Goal: Information Seeking & Learning: Learn about a topic

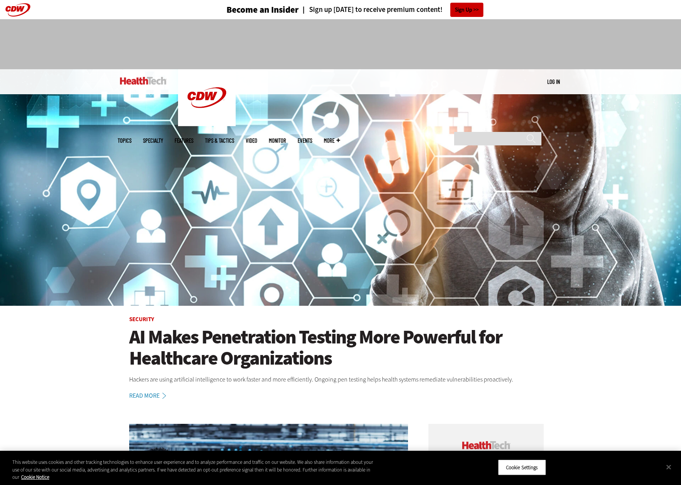
click at [554, 76] on div "MENU Log in Mobile menu Topics Artificial Intelligence Cloud Data Analytics Dat…" at bounding box center [341, 81] width 446 height 25
click at [555, 79] on link "Log in" at bounding box center [553, 81] width 13 height 7
click at [547, 80] on link "Log in" at bounding box center [553, 81] width 13 height 7
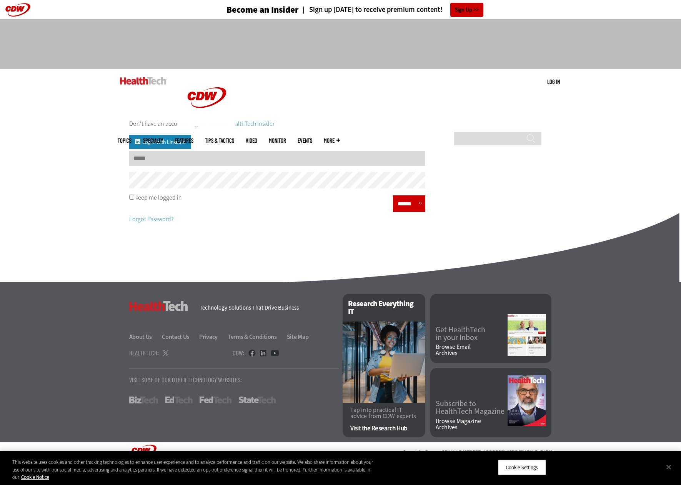
click at [255, 162] on input "Username" at bounding box center [277, 158] width 296 height 15
type input "**********"
click at [403, 214] on p "Forgot Password?" at bounding box center [277, 215] width 296 height 17
click at [397, 209] on input "******" at bounding box center [406, 203] width 23 height 11
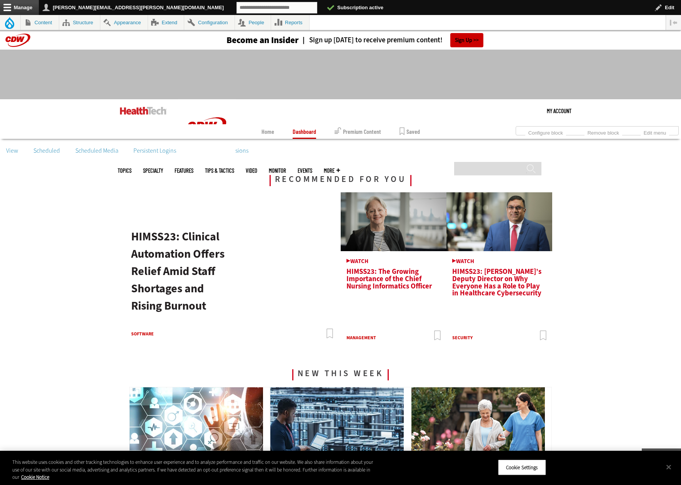
click at [126, 111] on img at bounding box center [143, 111] width 46 height 8
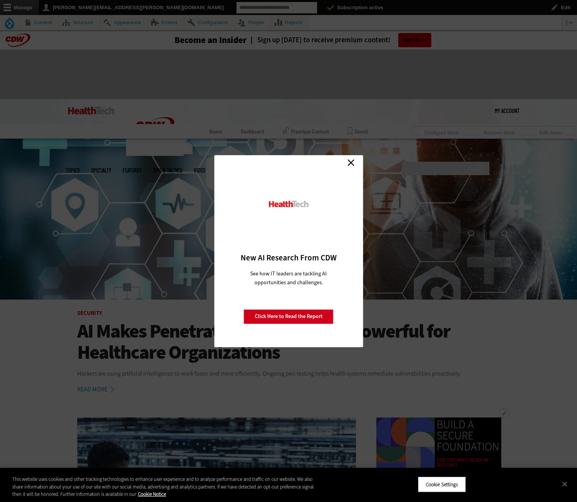
click at [280, 314] on link "Click Here to Read the Report" at bounding box center [289, 316] width 90 height 15
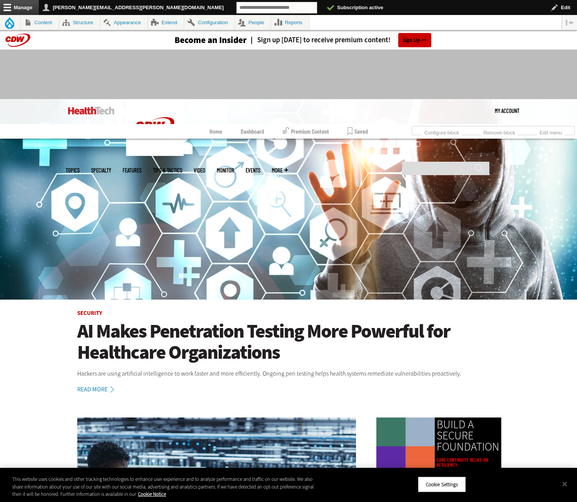
click at [379, 106] on div "MENU My Account About Insider My Profile Log out Mobile menu Open configuration…" at bounding box center [289, 111] width 446 height 25
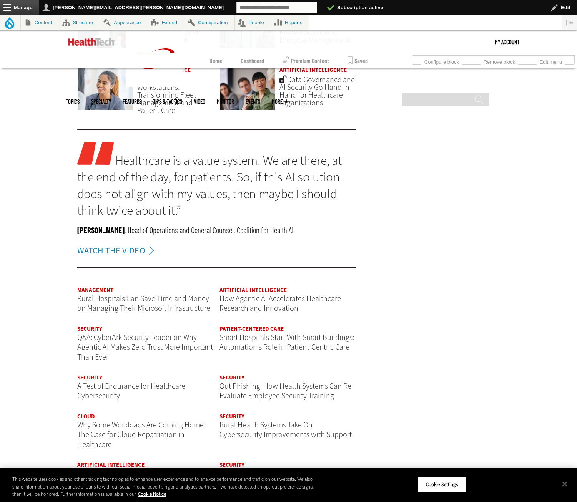
scroll to position [1781, 0]
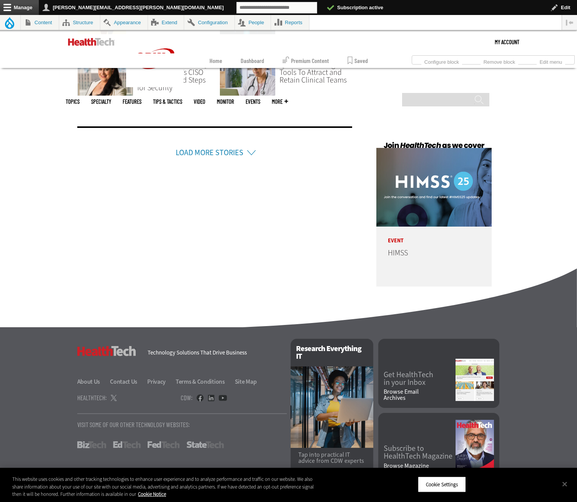
click at [227, 148] on link "Load More Stories" at bounding box center [210, 153] width 68 height 10
click at [197, 148] on link "Load More Stories" at bounding box center [210, 153] width 68 height 10
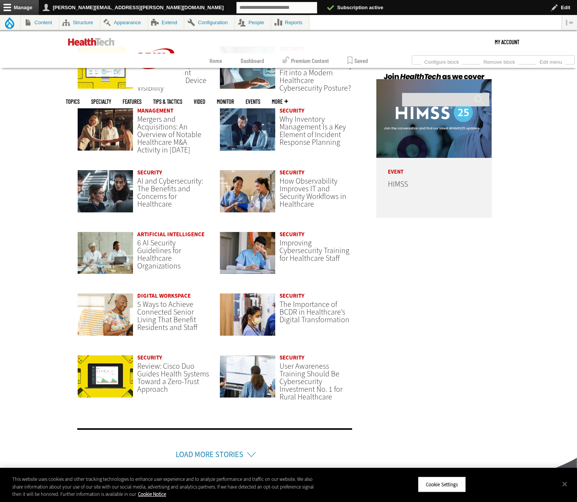
scroll to position [2037, 0]
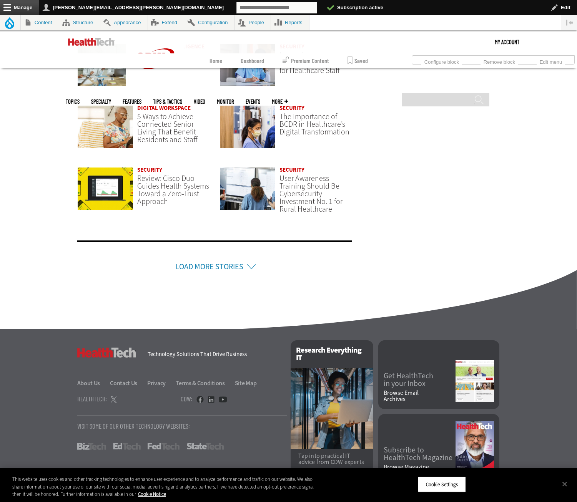
click at [221, 262] on link "Load More Stories" at bounding box center [210, 267] width 68 height 10
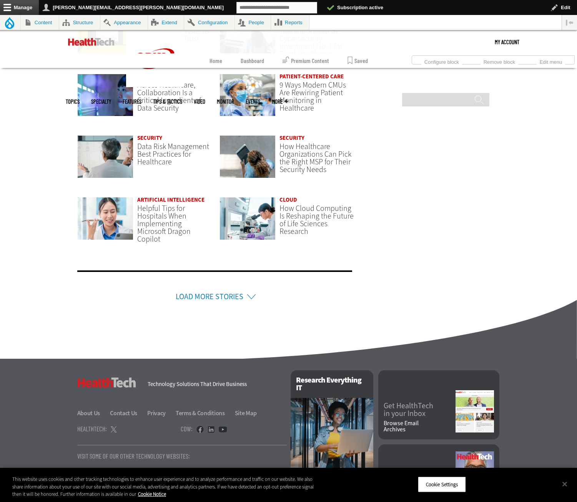
scroll to position [2222, 0]
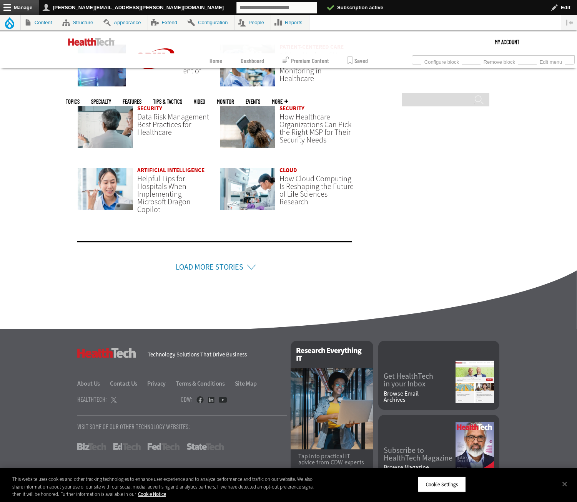
click at [211, 262] on link "Load More Stories" at bounding box center [210, 267] width 68 height 10
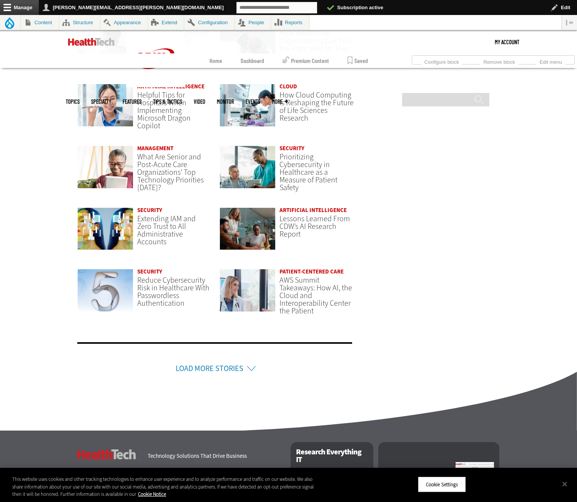
scroll to position [2407, 0]
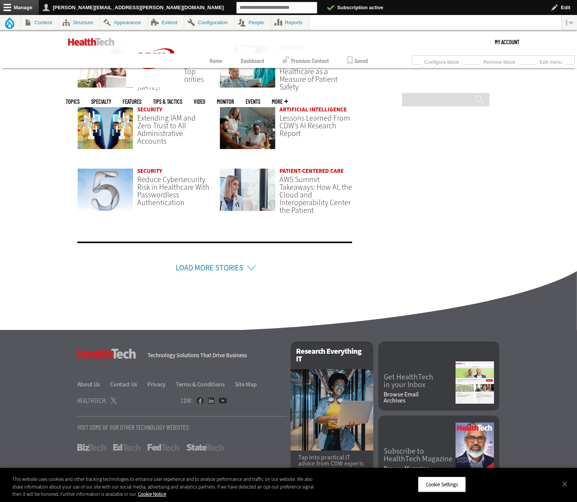
click at [243, 252] on li "Load More Stories" at bounding box center [214, 258] width 275 height 32
click at [224, 263] on link "Load More Stories" at bounding box center [210, 268] width 68 height 10
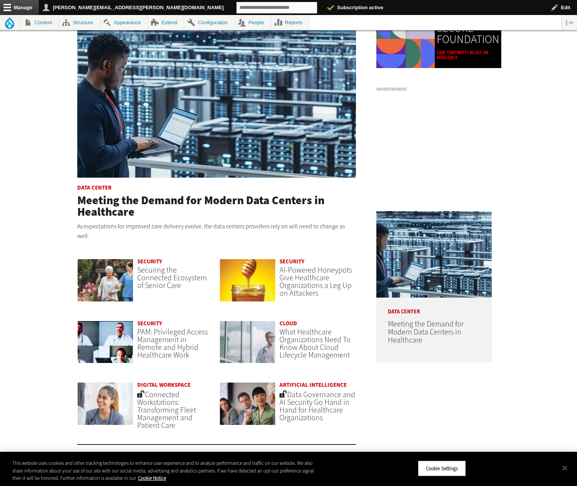
scroll to position [0, 0]
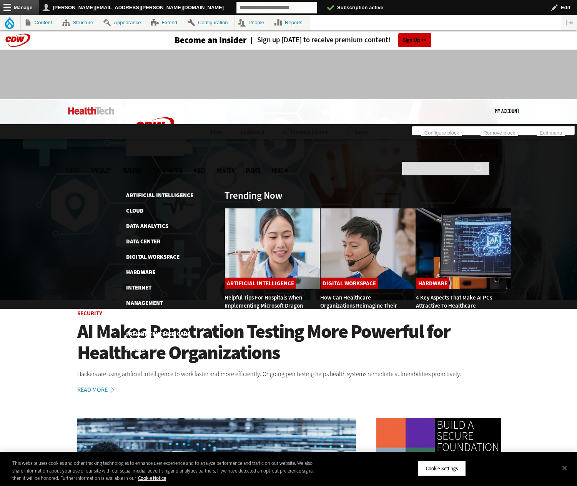
click at [143, 130] on div at bounding box center [288, 216] width 577 height 184
click at [143, 191] on link "Artificial Intelligence" at bounding box center [159, 195] width 67 height 8
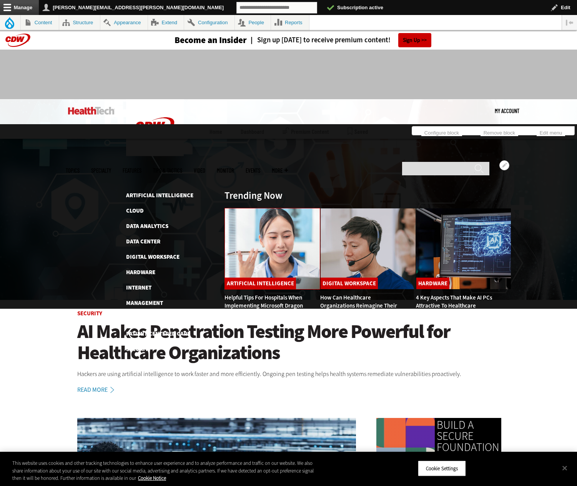
click at [246, 208] on img at bounding box center [272, 248] width 96 height 81
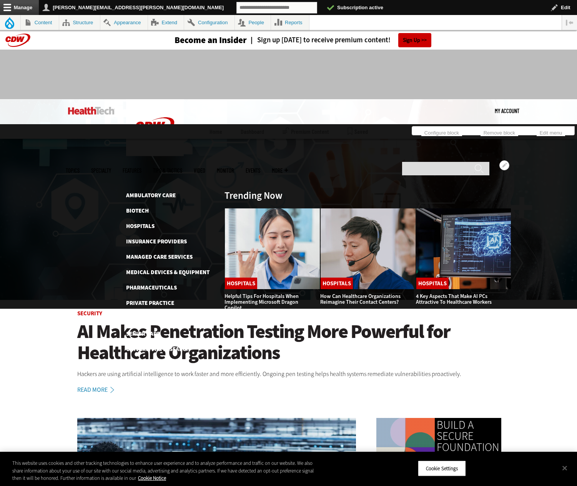
click at [111, 168] on span "Specialty" at bounding box center [101, 171] width 20 height 6
click at [153, 191] on link "Ambulatory Care" at bounding box center [151, 195] width 50 height 8
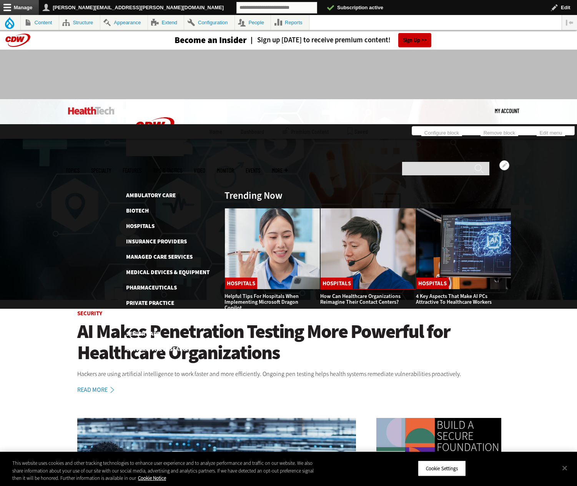
click at [331, 208] on img at bounding box center [368, 248] width 96 height 81
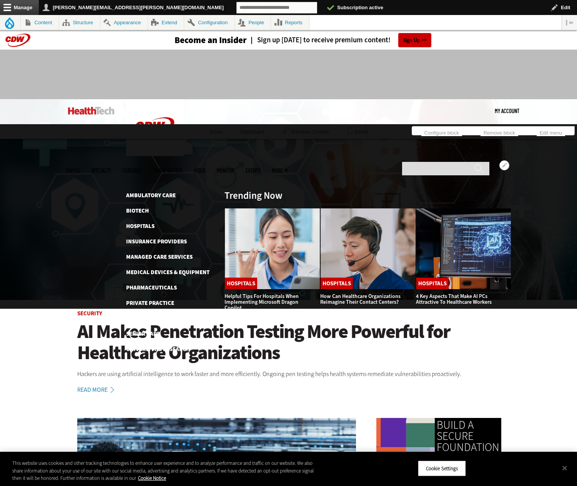
click at [141, 168] on link "Features" at bounding box center [132, 171] width 19 height 6
click at [182, 168] on link "Tips & Tactics" at bounding box center [167, 171] width 29 height 6
click at [205, 168] on link "Video" at bounding box center [200, 171] width 12 height 6
click at [234, 168] on link "MonITor" at bounding box center [225, 171] width 17 height 6
click at [260, 168] on link "Events" at bounding box center [253, 171] width 15 height 6
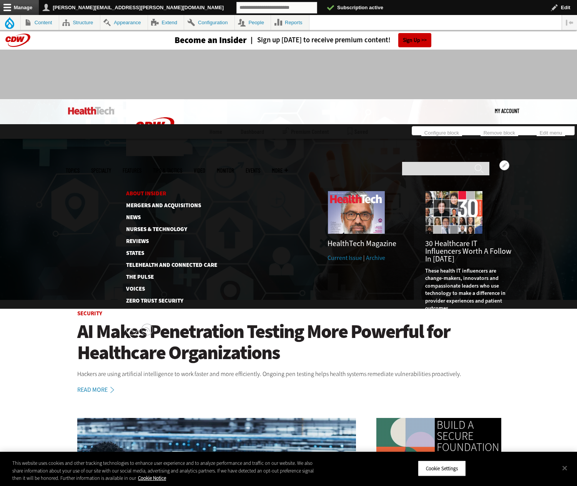
click at [146, 191] on link "About Insider" at bounding box center [165, 194] width 79 height 6
click at [140, 226] on link "Nurses & Technology" at bounding box center [165, 229] width 79 height 6
click at [360, 191] on img at bounding box center [356, 212] width 58 height 43
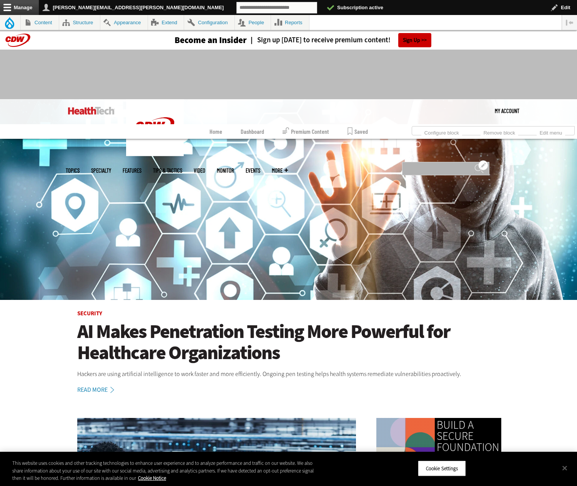
click at [417, 162] on input "Search" at bounding box center [445, 168] width 87 height 13
type input "**"
click at [474, 164] on input "******" at bounding box center [478, 171] width 9 height 15
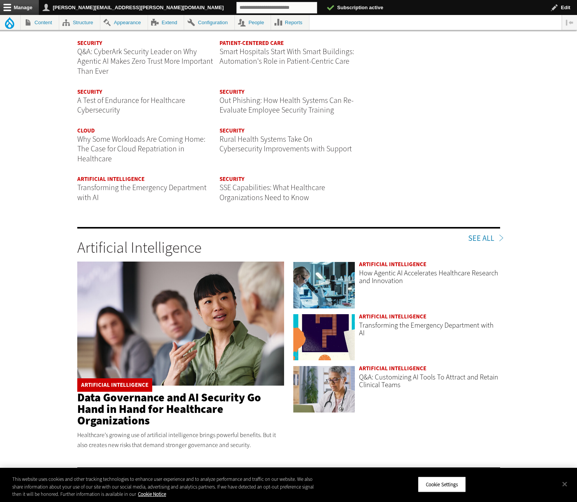
scroll to position [1781, 0]
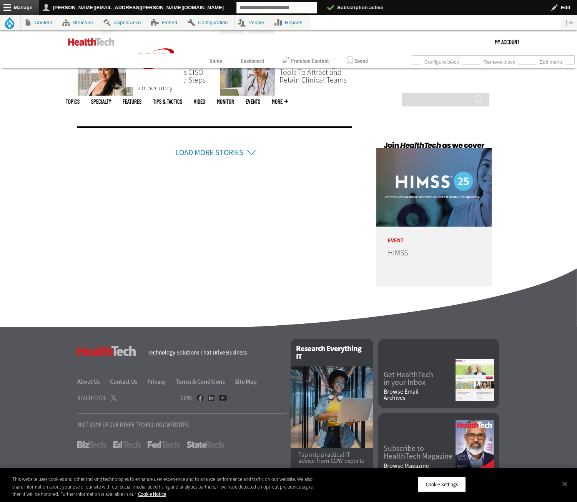
click at [175, 442] on link "FedTech" at bounding box center [164, 445] width 32 height 7
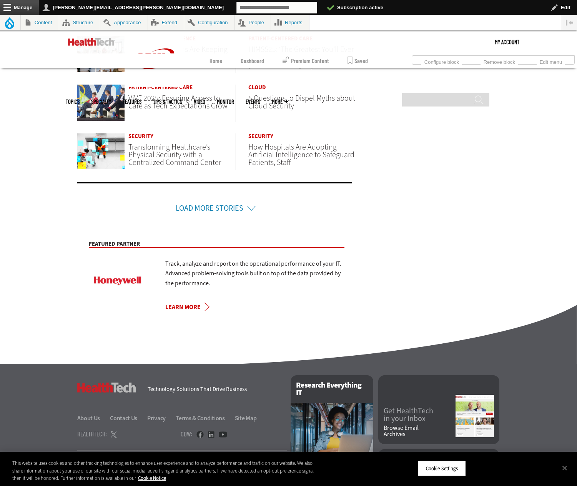
scroll to position [476, 0]
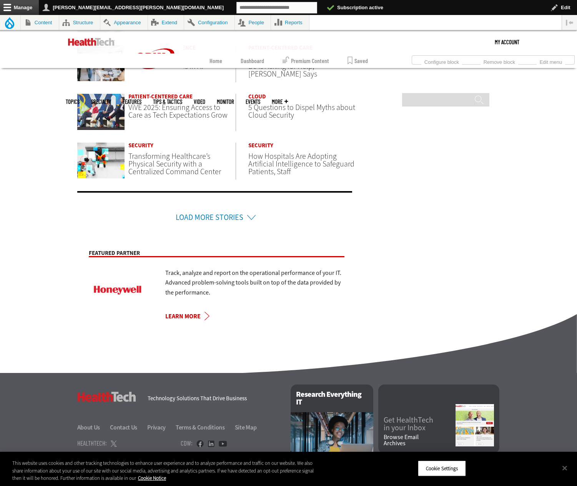
click at [208, 215] on link "Load More Stories" at bounding box center [210, 217] width 68 height 10
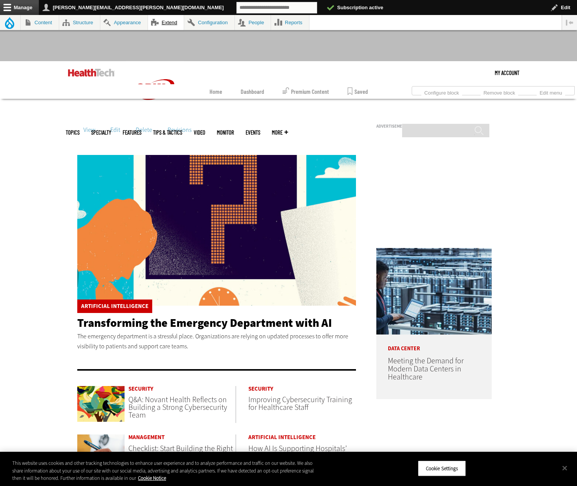
scroll to position [0, 0]
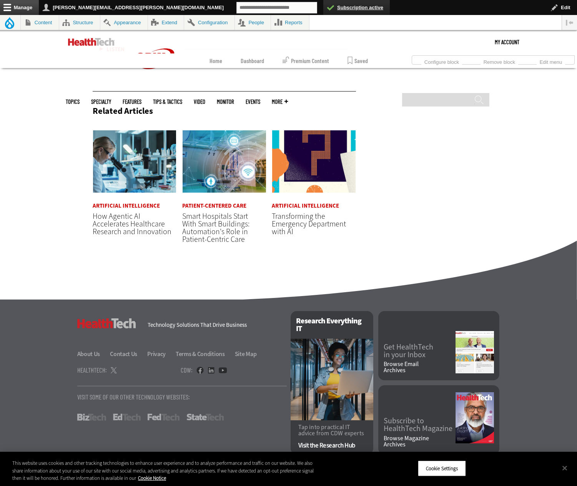
scroll to position [1153, 0]
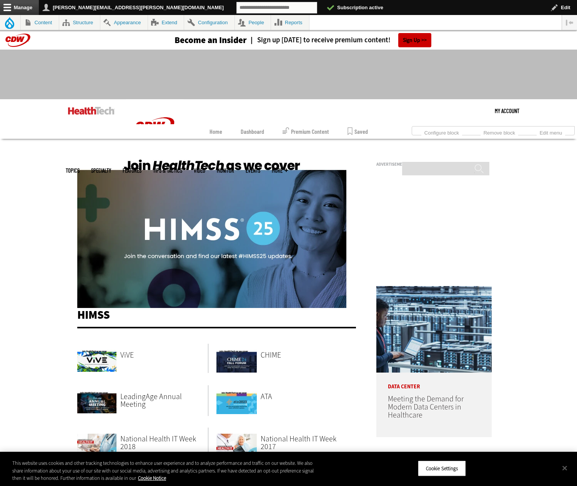
click at [232, 194] on img at bounding box center [211, 231] width 269 height 151
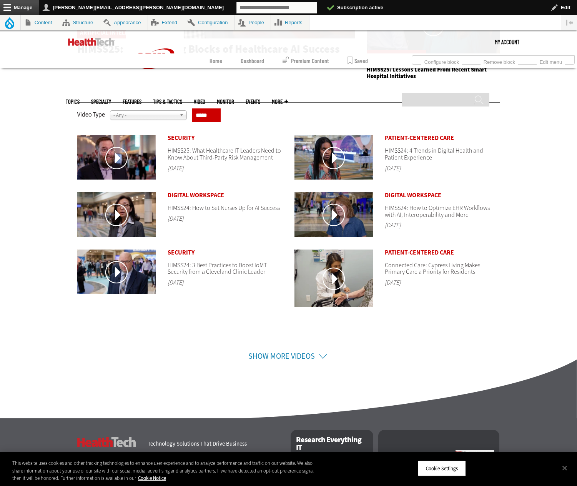
scroll to position [291, 0]
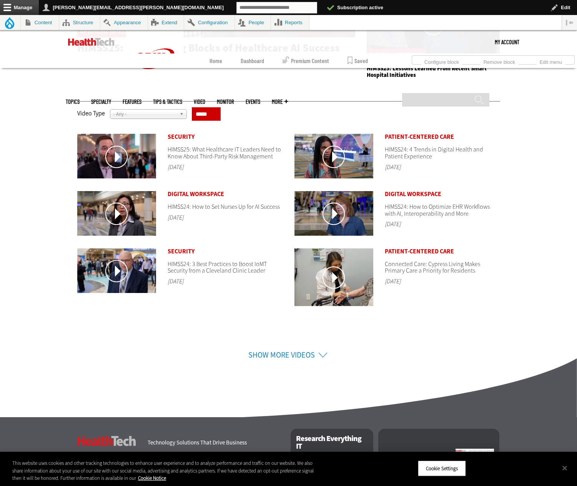
click at [289, 346] on li "Show More Videos" at bounding box center [286, 345] width 419 height 31
click at [291, 353] on link "Show More Videos" at bounding box center [281, 355] width 66 height 10
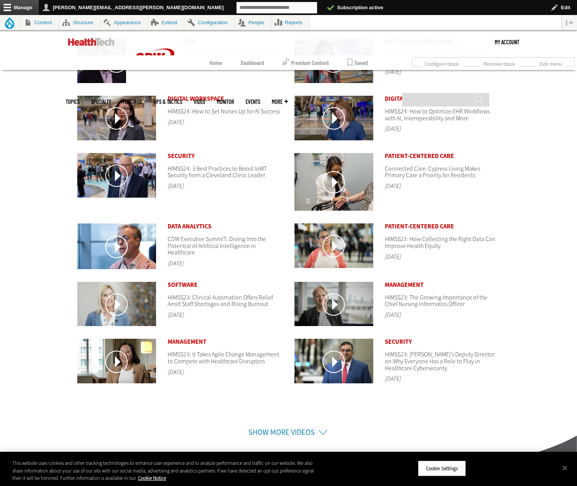
scroll to position [472, 0]
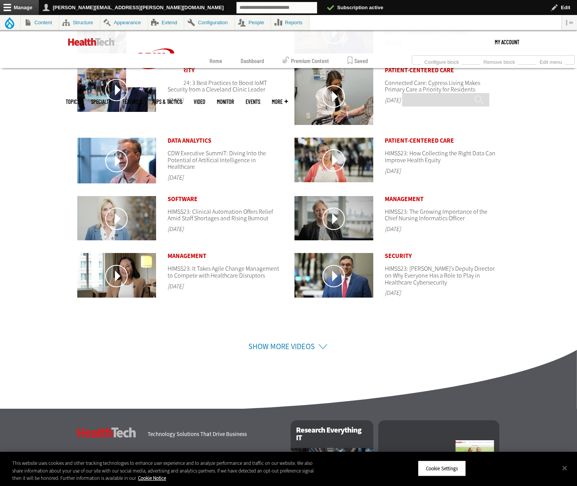
click at [286, 357] on section "Open configuration options Configure block Remove block Home » Video Open confi…" at bounding box center [288, 26] width 423 height 684
click at [285, 345] on link "Show More Videos" at bounding box center [281, 346] width 66 height 10
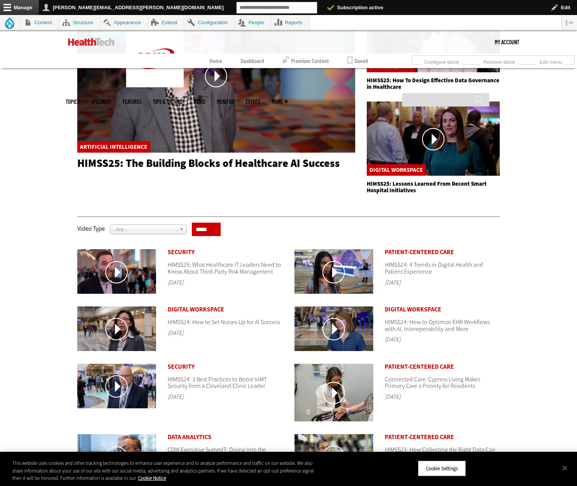
scroll to position [182, 0]
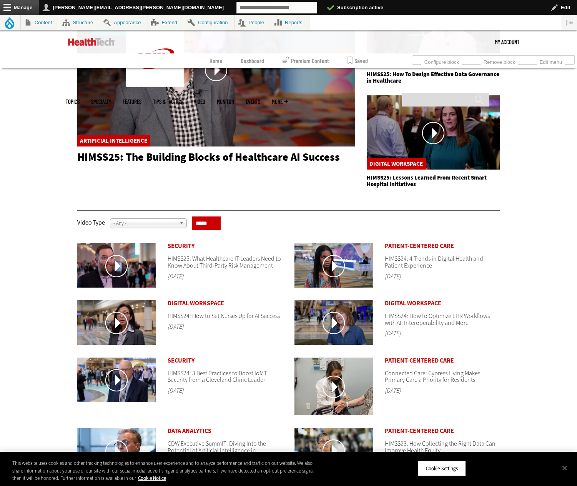
click at [135, 224] on span "- Any -" at bounding box center [144, 223] width 63 height 9
click at [134, 253] on li "Case Study" at bounding box center [148, 254] width 73 height 10
select select "****"
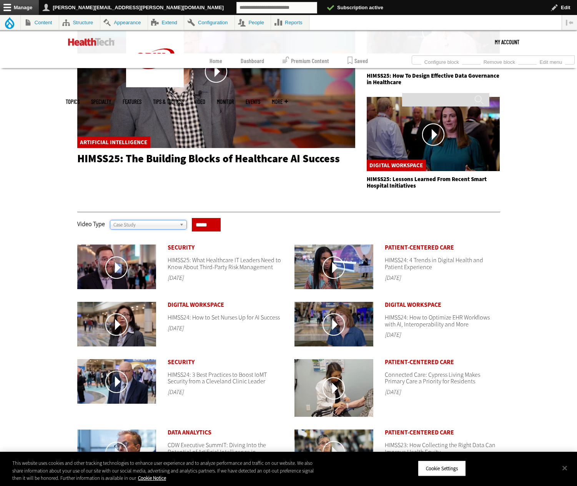
click at [200, 223] on input "*****" at bounding box center [206, 224] width 29 height 13
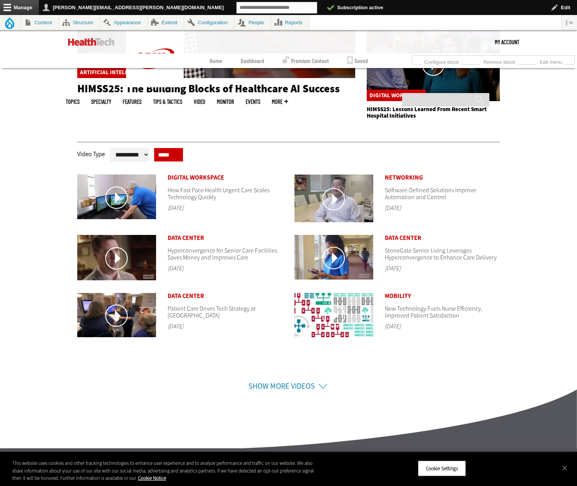
scroll to position [249, 0]
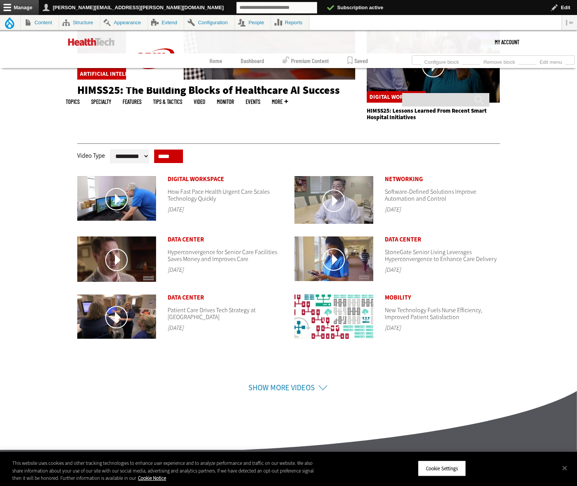
click at [295, 388] on link "Show More Videos" at bounding box center [281, 387] width 66 height 10
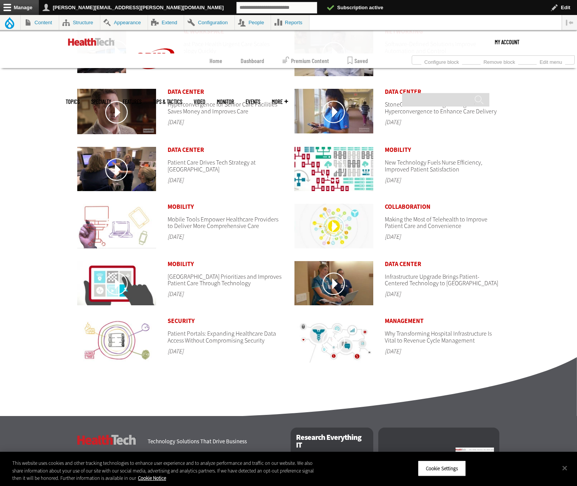
scroll to position [397, 0]
click at [345, 232] on img at bounding box center [333, 226] width 79 height 45
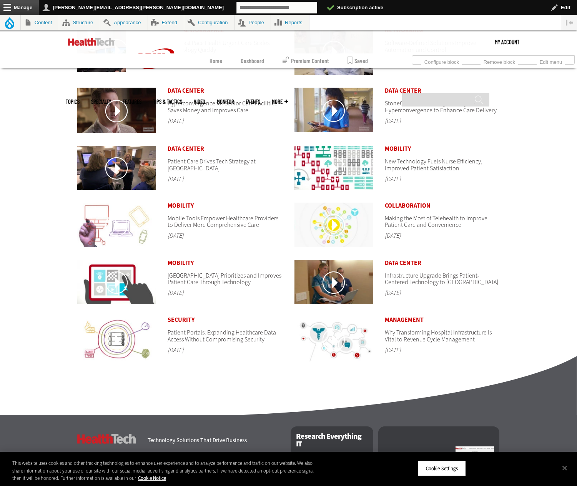
scroll to position [398, 0]
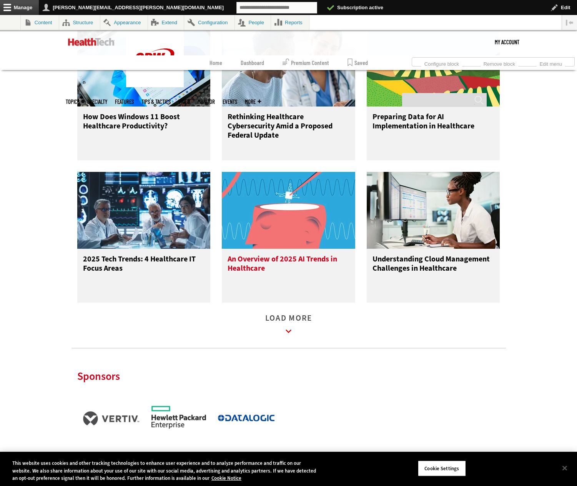
scroll to position [788, 0]
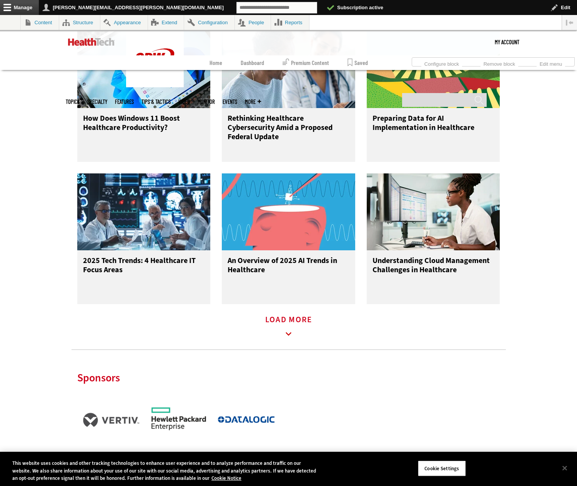
click at [306, 325] on link "Load More" at bounding box center [288, 327] width 47 height 21
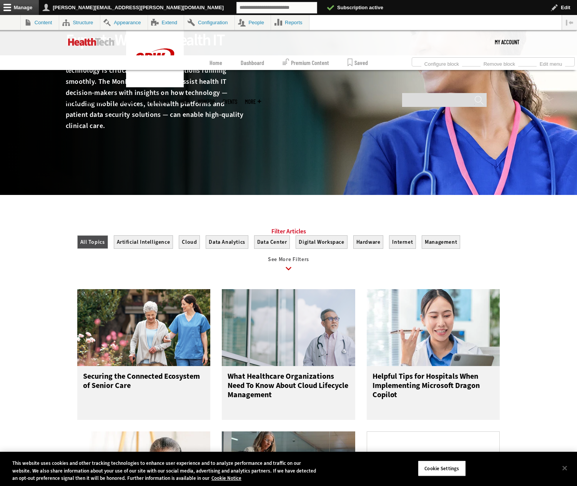
scroll to position [0, 0]
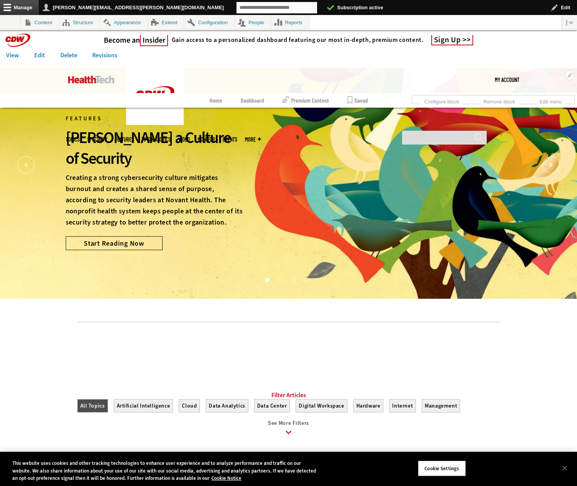
scroll to position [2, 0]
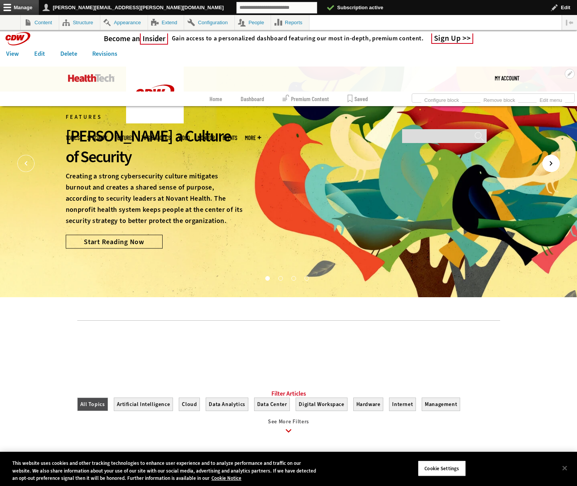
click at [554, 167] on icon "Next" at bounding box center [550, 163] width 17 height 17
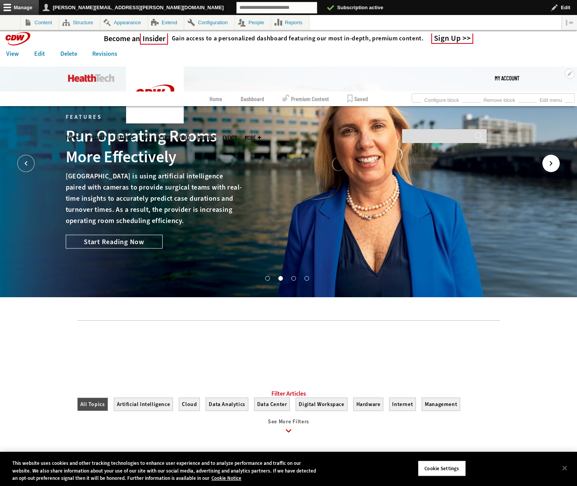
click at [554, 168] on icon "Next" at bounding box center [550, 163] width 17 height 17
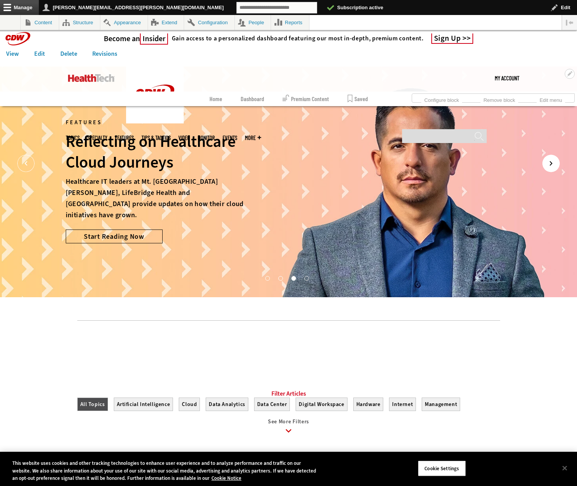
click at [554, 168] on icon "Next" at bounding box center [550, 163] width 17 height 17
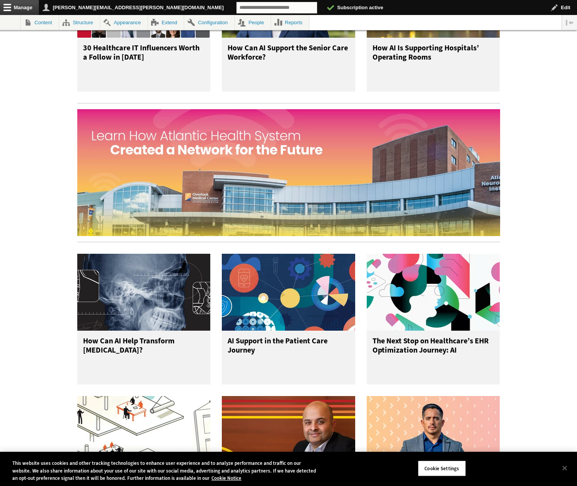
scroll to position [0, 0]
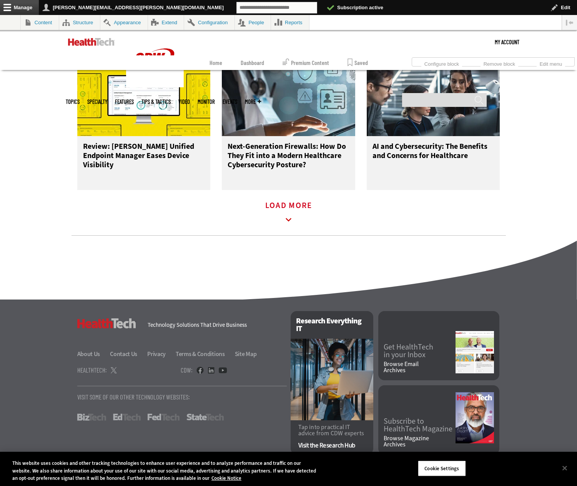
click at [297, 216] on link "Load More" at bounding box center [288, 213] width 47 height 21
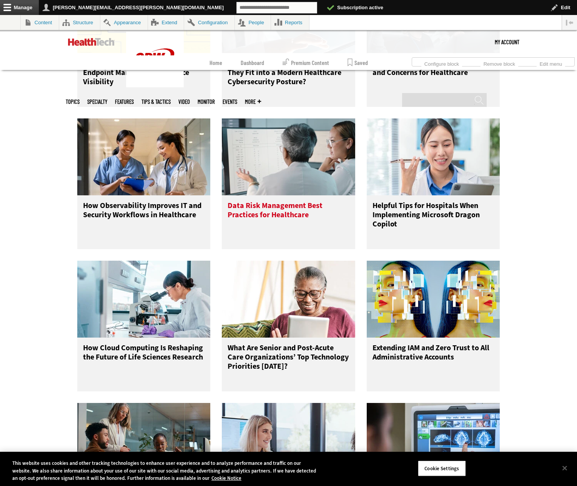
scroll to position [1529, 0]
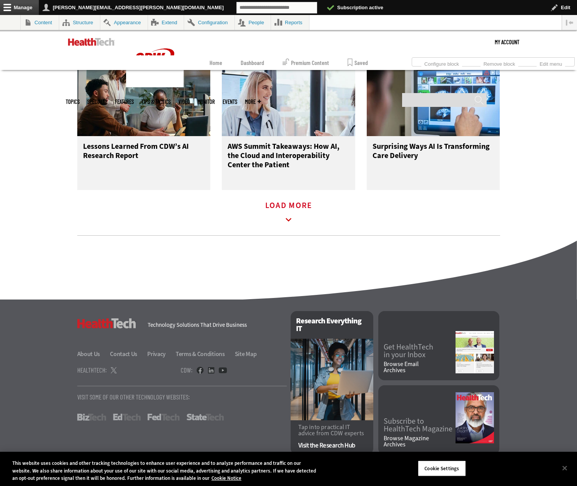
click at [296, 211] on link "Load More" at bounding box center [288, 213] width 47 height 21
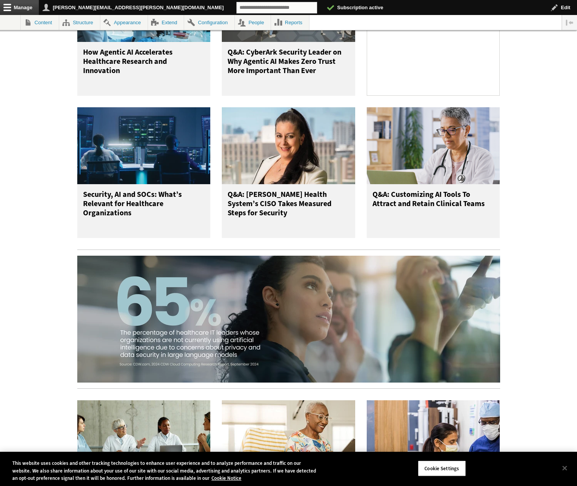
scroll to position [0, 0]
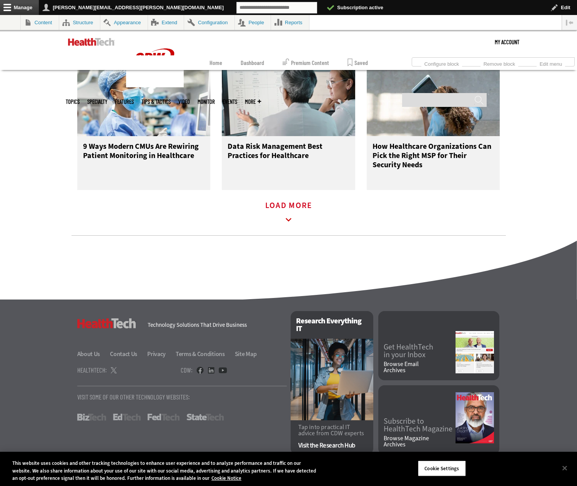
click at [289, 203] on link "Load More" at bounding box center [288, 213] width 47 height 21
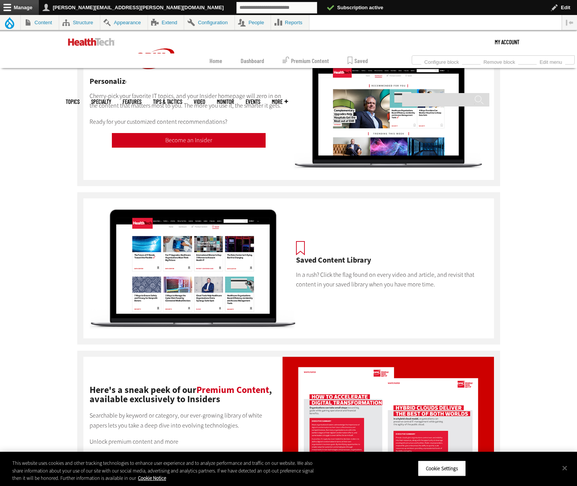
scroll to position [106, 0]
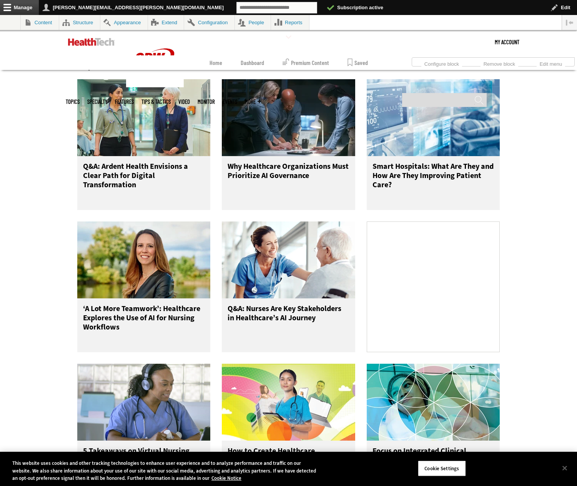
scroll to position [19, 0]
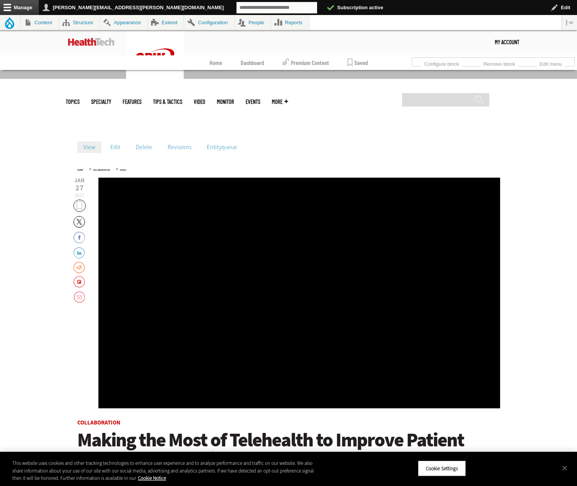
scroll to position [121, 0]
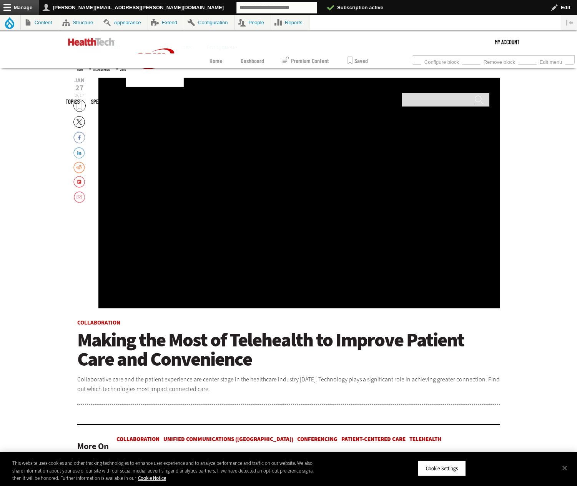
click at [282, 187] on div "Video viewer" at bounding box center [299, 193] width 402 height 231
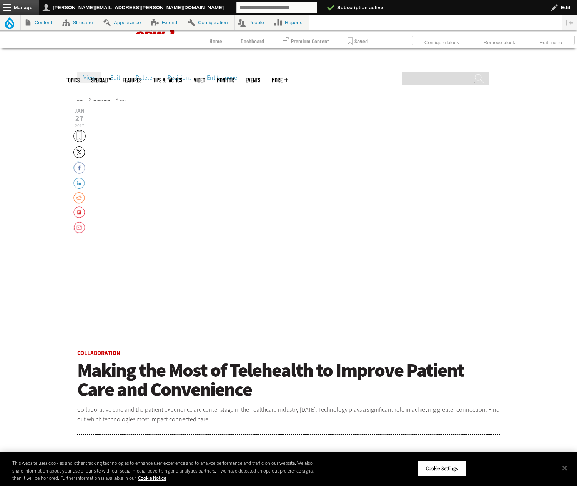
scroll to position [121, 0]
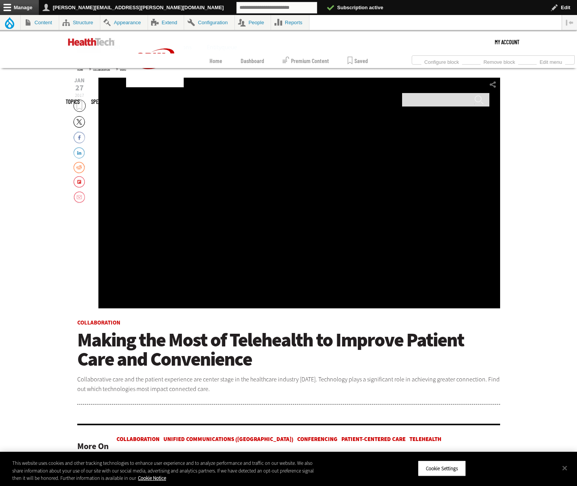
click at [178, 113] on div "Video viewer" at bounding box center [299, 193] width 402 height 231
drag, startPoint x: 184, startPoint y: 128, endPoint x: 192, endPoint y: 144, distance: 18.7
click at [186, 133] on div "Video viewer" at bounding box center [299, 193] width 402 height 231
drag, startPoint x: 193, startPoint y: 150, endPoint x: 194, endPoint y: 178, distance: 28.1
click at [194, 156] on div "Video viewer" at bounding box center [299, 193] width 402 height 231
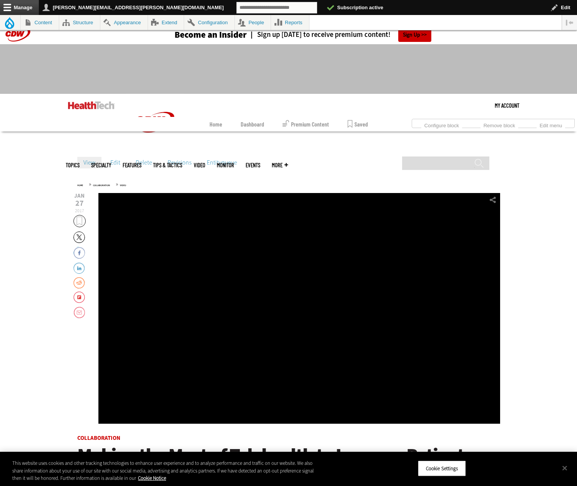
scroll to position [0, 0]
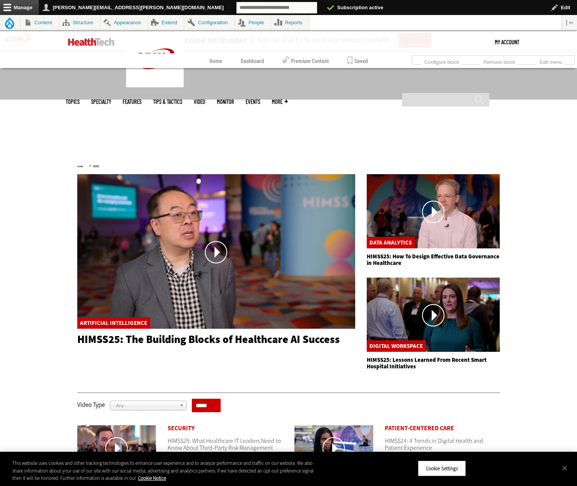
select select "****"
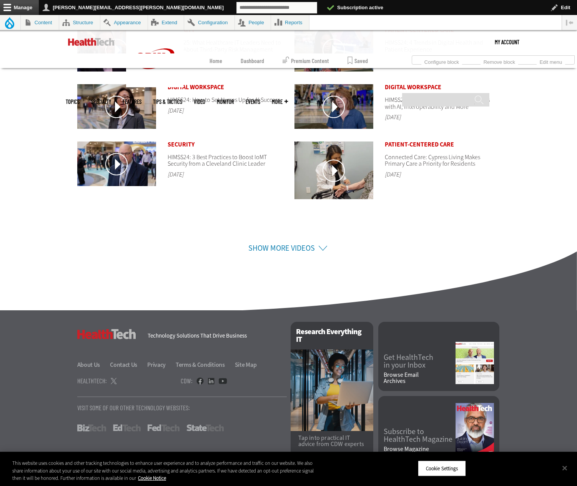
click at [304, 164] on img at bounding box center [333, 170] width 79 height 58
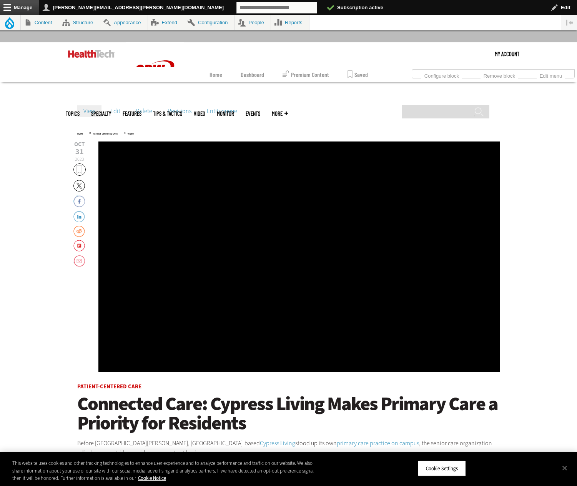
scroll to position [58, 0]
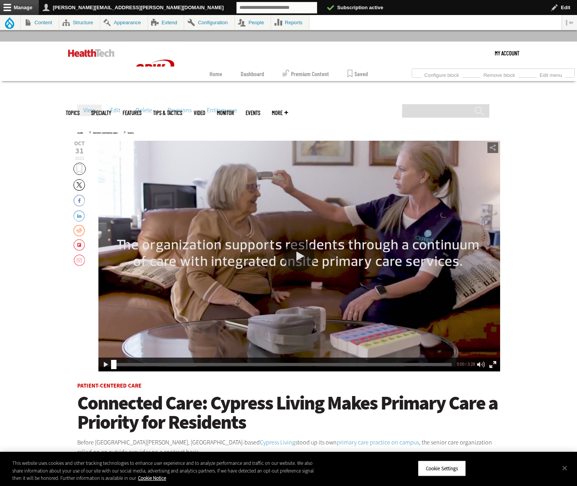
click at [276, 227] on div "Video viewer" at bounding box center [299, 256] width 402 height 231
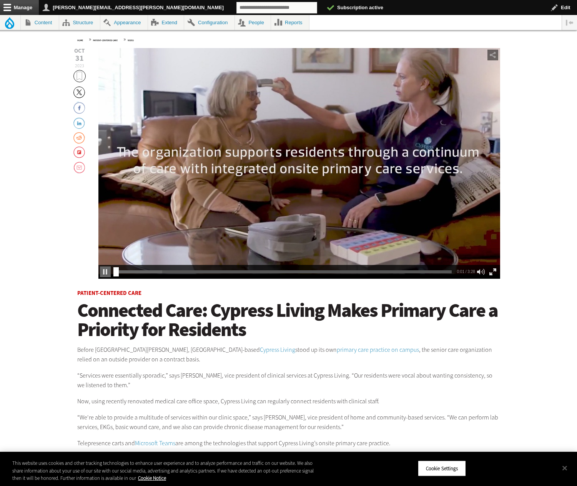
scroll to position [0, 0]
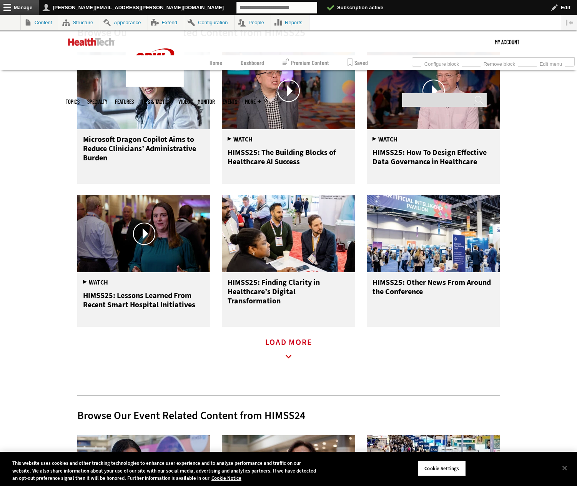
scroll to position [380, 0]
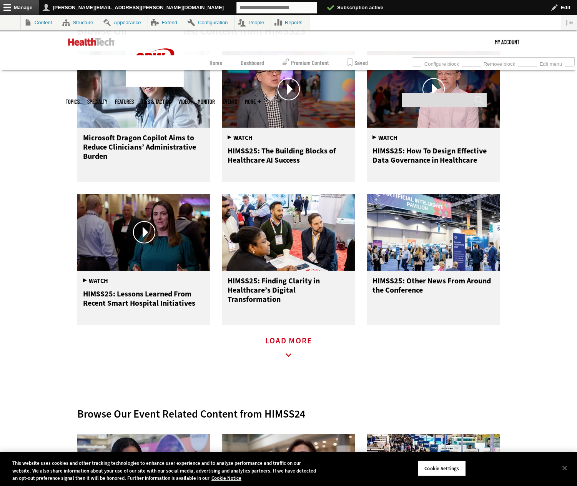
click at [294, 345] on link "Load More" at bounding box center [288, 348] width 47 height 21
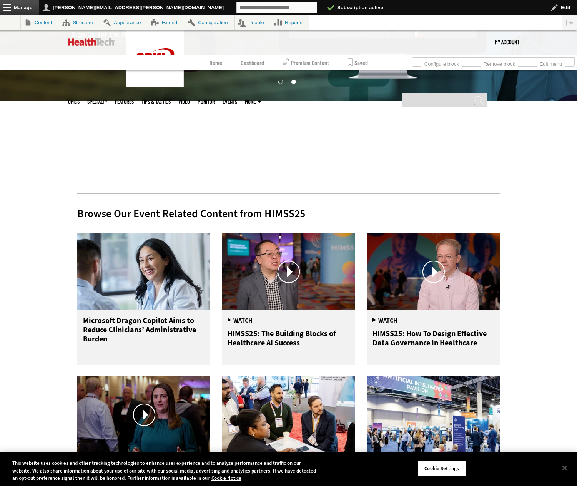
scroll to position [0, 0]
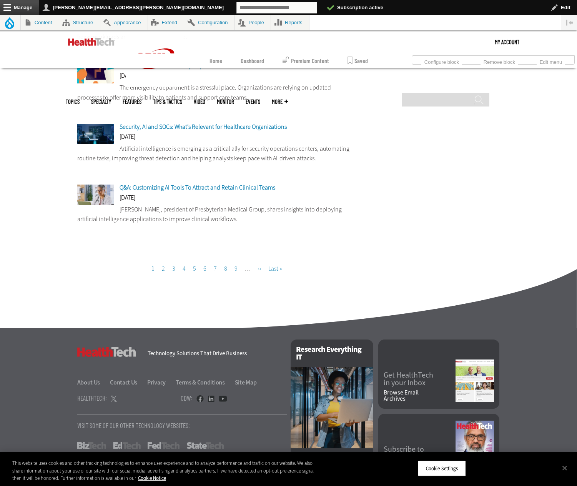
scroll to position [1830, 0]
click at [194, 264] on link "Page 5" at bounding box center [194, 268] width 3 height 8
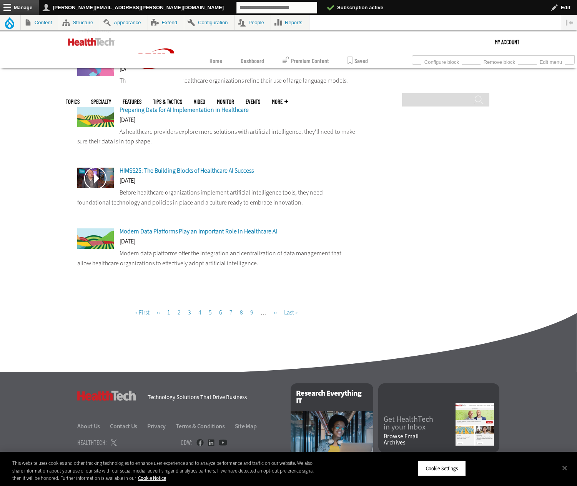
scroll to position [1839, 0]
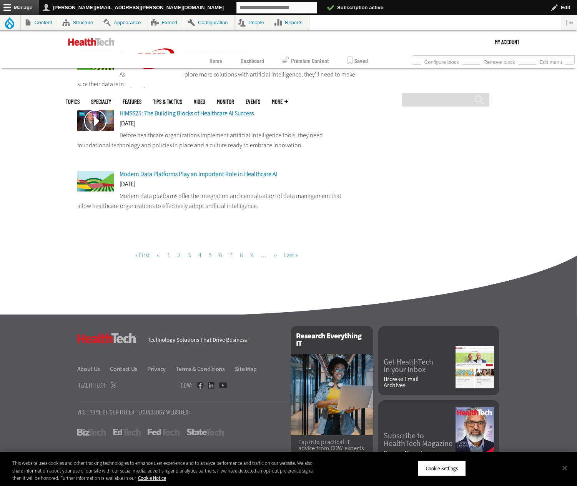
click at [290, 251] on span "Last »" at bounding box center [290, 255] width 13 height 8
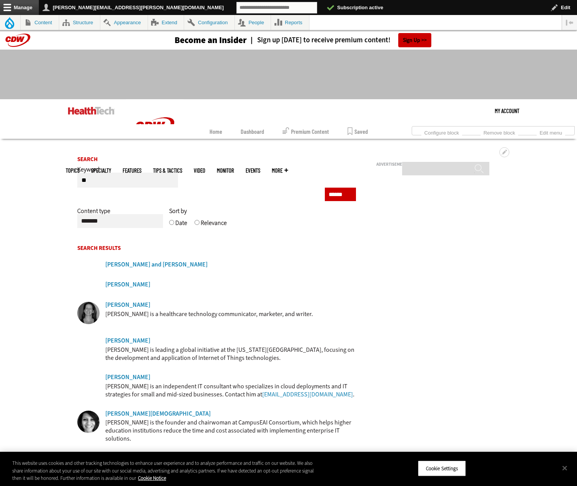
click at [193, 224] on div "Date Relevance" at bounding box center [262, 223] width 187 height 6
click at [331, 196] on input "******" at bounding box center [340, 194] width 31 height 13
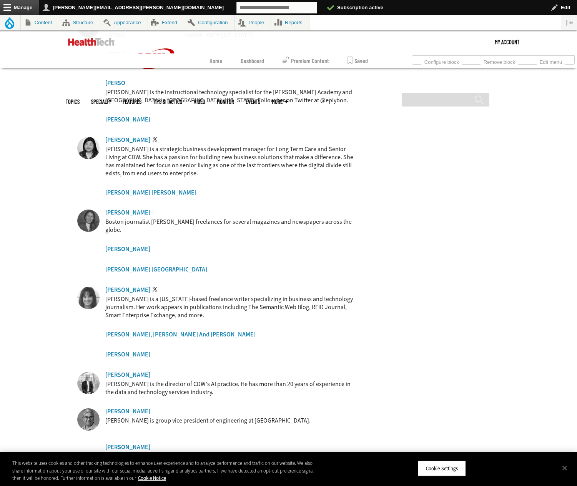
scroll to position [702, 0]
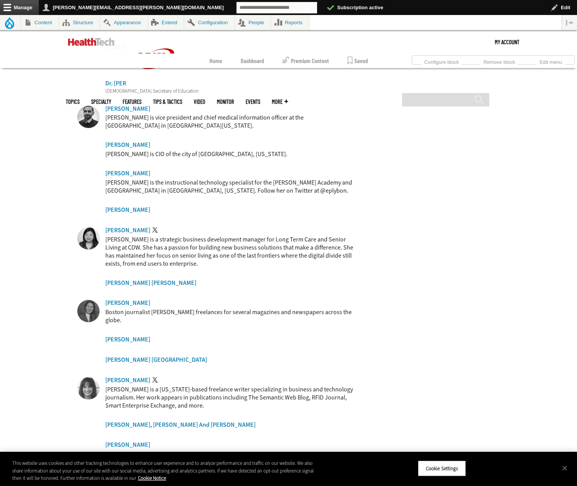
click at [91, 43] on img at bounding box center [91, 42] width 46 height 8
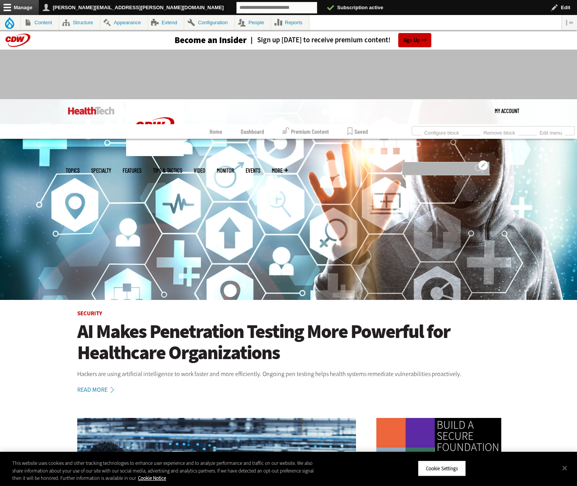
click at [444, 162] on input "Search" at bounding box center [445, 168] width 87 height 13
type input "********"
click at [474, 164] on input "******" at bounding box center [478, 171] width 9 height 15
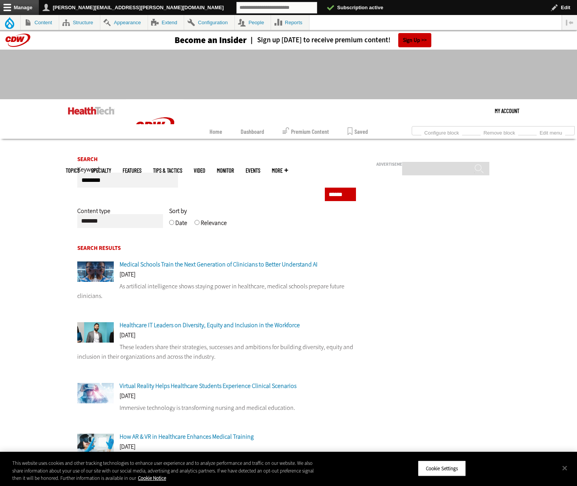
click at [23, 40] on header "Become an Insider Sign up [DATE] to receive premium content! Sign Up" at bounding box center [288, 39] width 577 height 19
click at [18, 36] on header "Become an Insider Sign up [DATE] to receive premium content! Sign Up" at bounding box center [288, 39] width 577 height 19
click at [83, 108] on img at bounding box center [91, 111] width 46 height 8
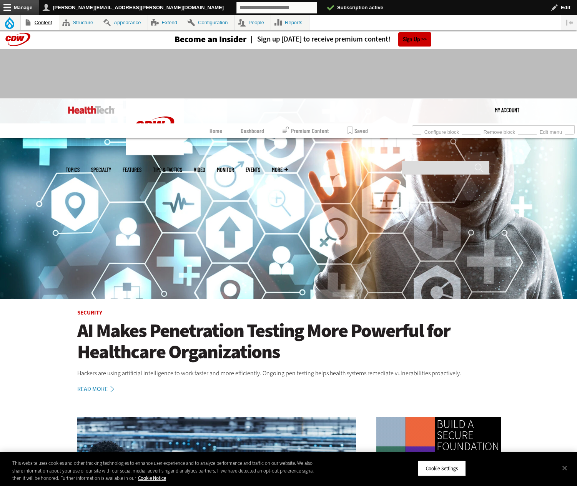
scroll to position [2, 0]
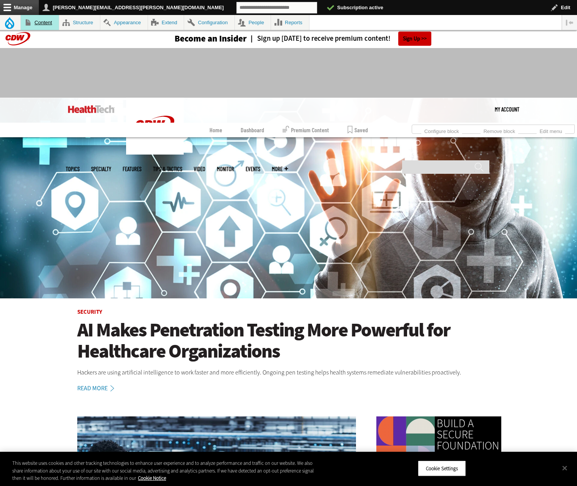
click at [49, 22] on link "Content" at bounding box center [40, 22] width 38 height 15
